Goal: Information Seeking & Learning: Find specific page/section

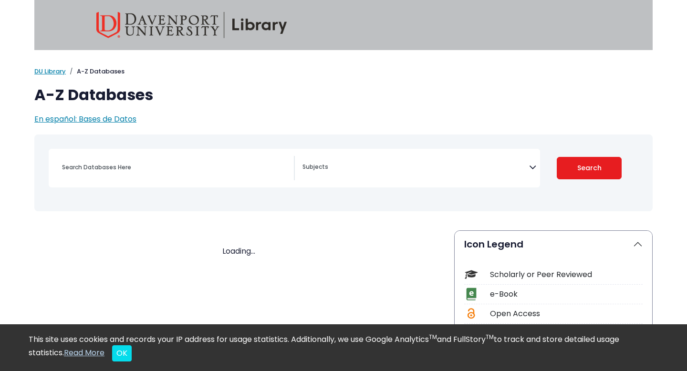
select select "Database Subject Filter"
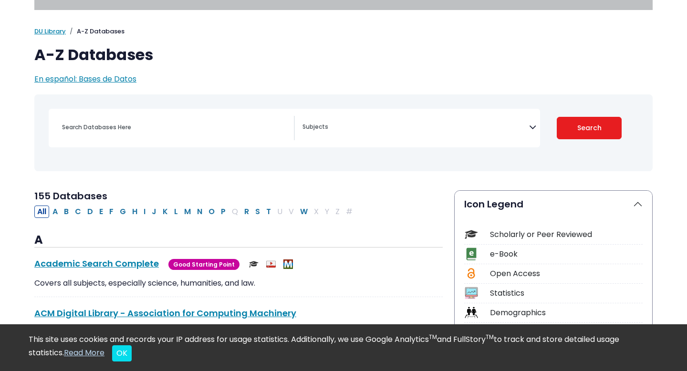
scroll to position [55, 0]
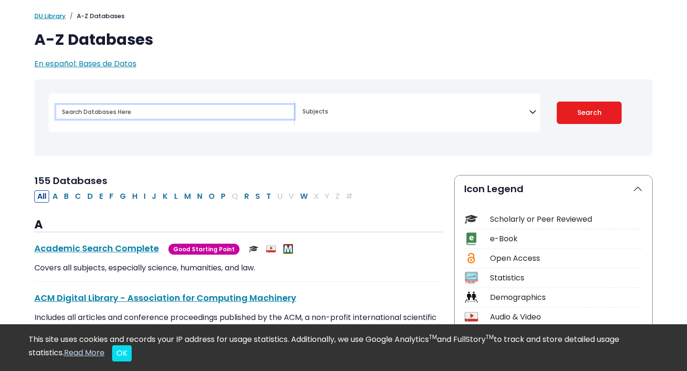
click at [130, 111] on input "Search database by title or keyword" at bounding box center [175, 112] width 238 height 14
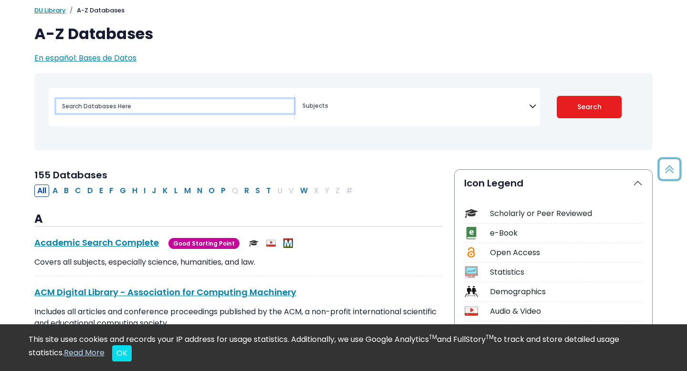
scroll to position [58, 0]
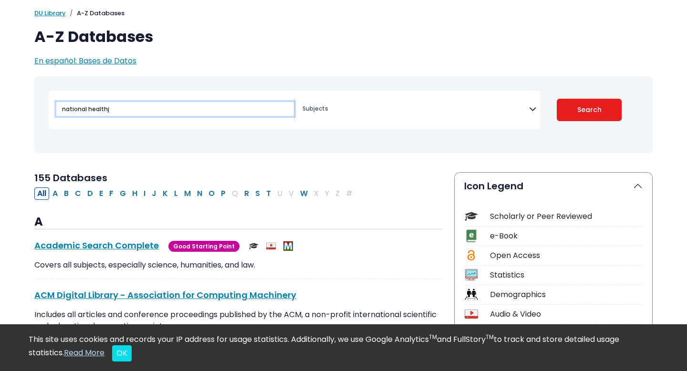
type input "national healthj"
click at [557, 99] on button "Search" at bounding box center [589, 110] width 65 height 22
select select "Database Subject Filter"
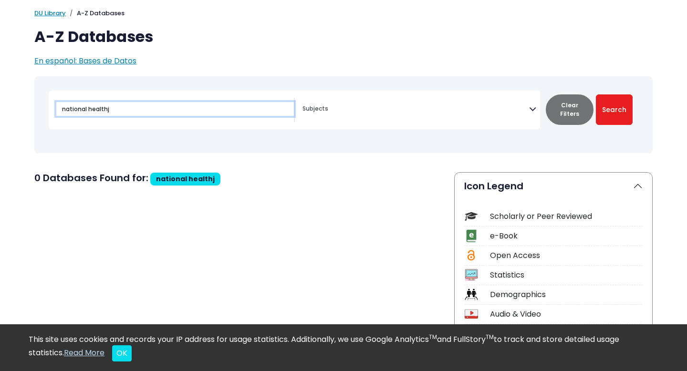
click at [119, 105] on input "national healthj" at bounding box center [175, 109] width 238 height 14
type input "national health"
click at [596, 94] on button "Search" at bounding box center [614, 109] width 37 height 31
select select "Database Subject Filter"
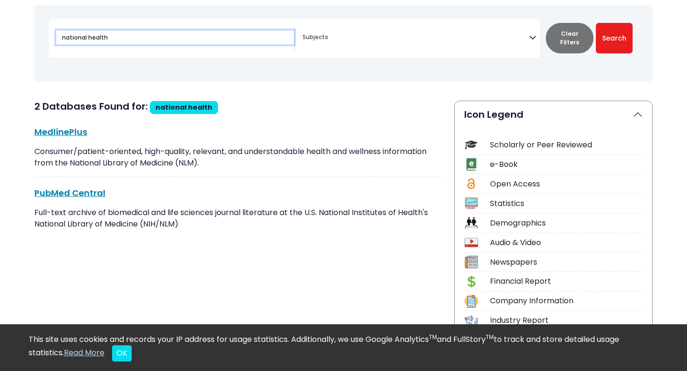
scroll to position [150, 0]
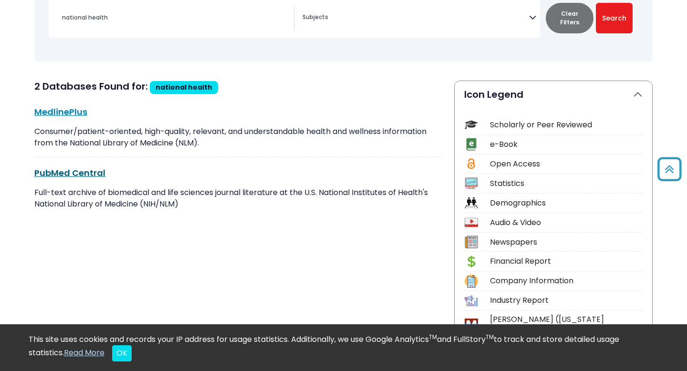
click at [94, 177] on link "PubMed Central This link opens in a new window" at bounding box center [69, 173] width 71 height 12
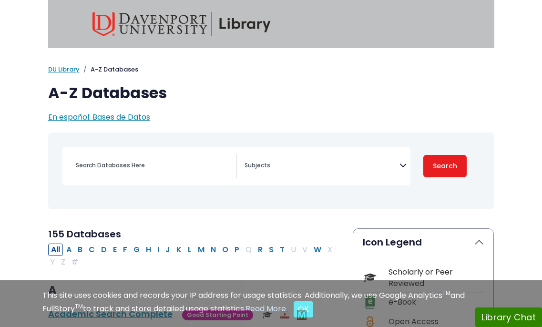
select select "Database Subject Filter"
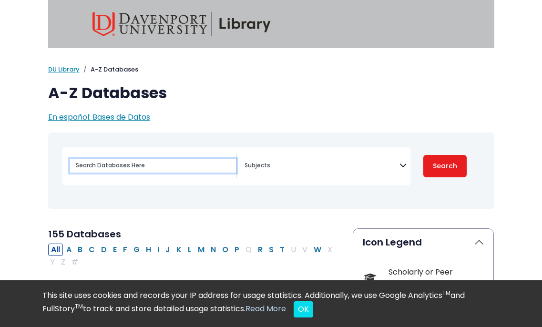
click at [124, 169] on input "Search database by title or keyword" at bounding box center [153, 166] width 166 height 14
type input "CINAHL"
click at [424, 155] on button "Search" at bounding box center [446, 166] width 44 height 22
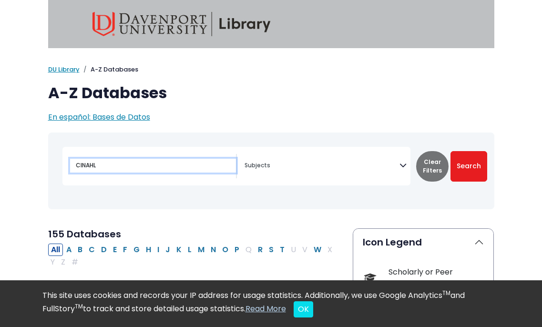
select select "Database Subject Filter"
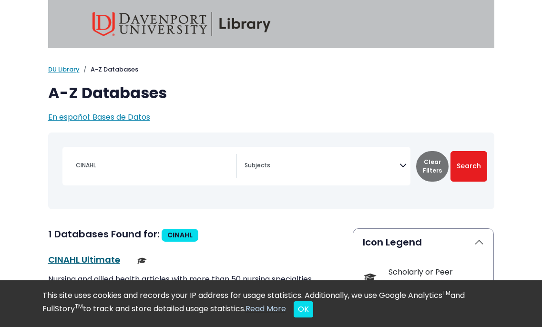
click at [71, 260] on link "CINAHL Ultimate This link opens in a new window" at bounding box center [84, 260] width 72 height 12
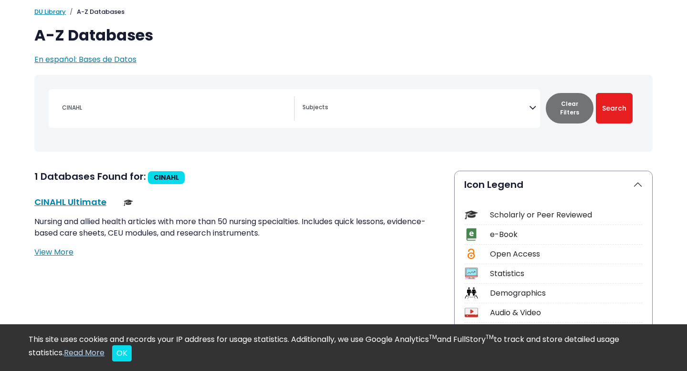
scroll to position [62, 0]
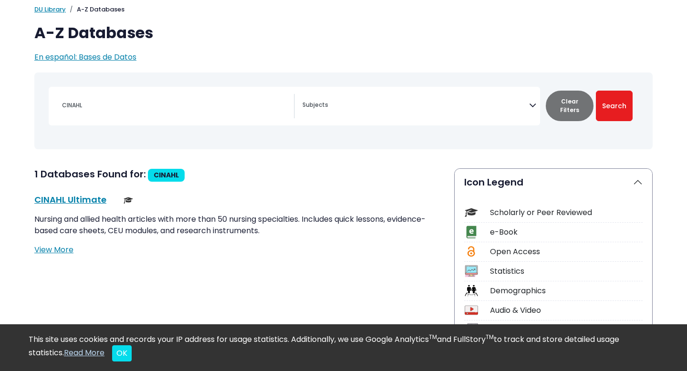
click at [89, 205] on div "CINAHL Ultimate This link opens in a new window" at bounding box center [238, 199] width 408 height 13
click at [90, 193] on div "CINAHL Ultimate This link opens in a new window" at bounding box center [238, 199] width 408 height 13
click at [90, 200] on link "CINAHL Ultimate This link opens in a new window" at bounding box center [70, 200] width 72 height 12
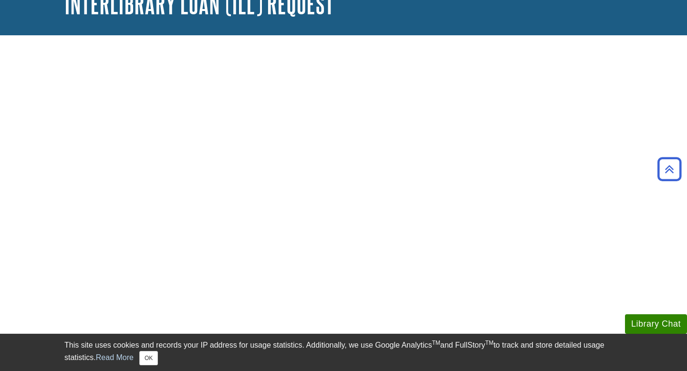
scroll to position [71, 0]
